Goal: Task Accomplishment & Management: Check status

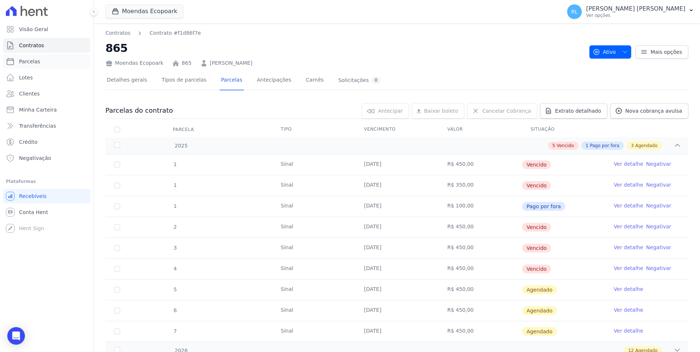
click at [45, 63] on link "Parcelas" at bounding box center [46, 61] width 87 height 15
select select
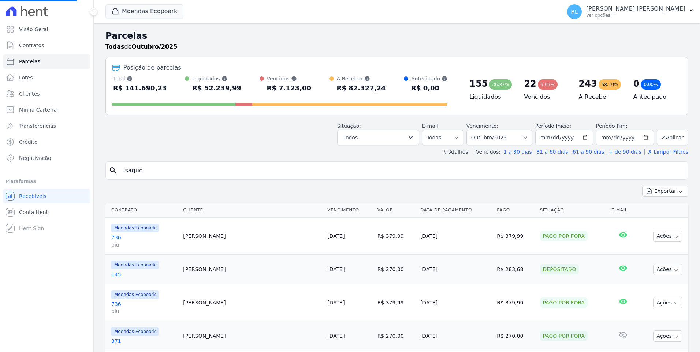
drag, startPoint x: 169, startPoint y: 167, endPoint x: 106, endPoint y: 168, distance: 62.6
click at [106, 168] on div "search isaque" at bounding box center [396, 170] width 582 height 18
drag, startPoint x: 145, startPoint y: 171, endPoint x: 95, endPoint y: 160, distance: 51.3
type input "172"
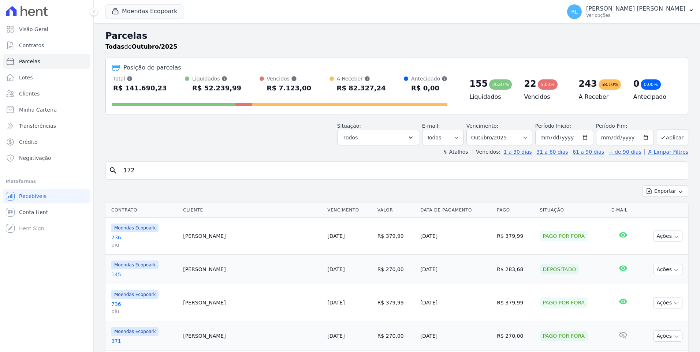
select select
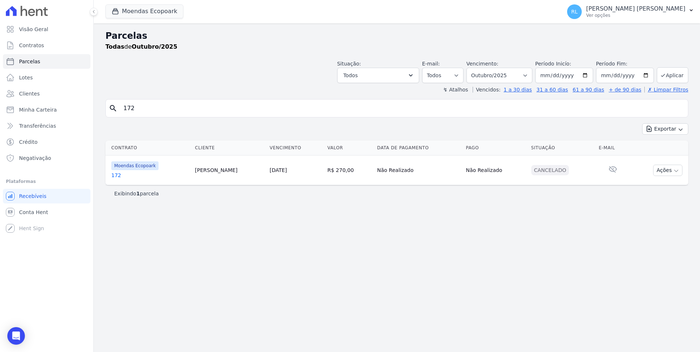
drag, startPoint x: 142, startPoint y: 112, endPoint x: 96, endPoint y: 104, distance: 47.1
click at [96, 104] on div "Parcelas Todas de Outubro/2025 Situação: Agendado Em Aberto Pago Processando Ca…" at bounding box center [397, 187] width 606 height 329
type input "172"
select select
drag, startPoint x: 150, startPoint y: 108, endPoint x: 105, endPoint y: 109, distance: 44.6
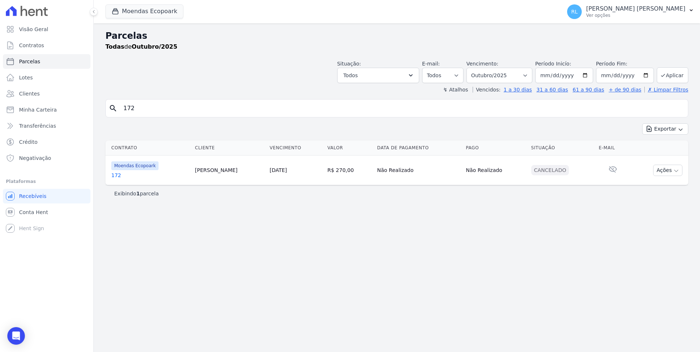
click at [105, 109] on div "search 172" at bounding box center [396, 108] width 582 height 18
type input "182"
select select
